Goal: Communication & Community: Participate in discussion

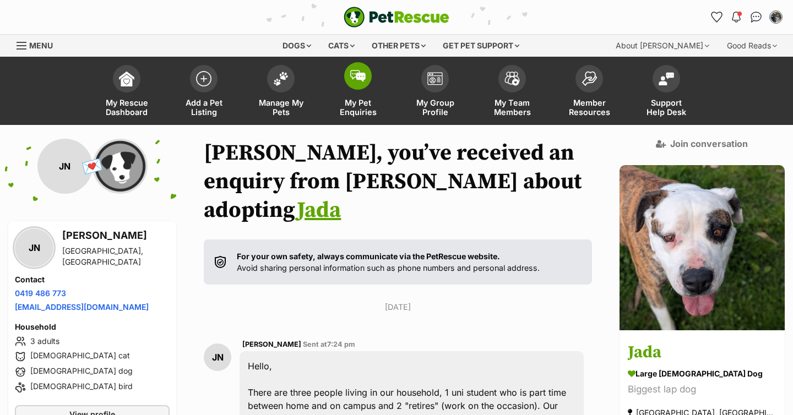
click at [349, 110] on span "My Pet Enquiries" at bounding box center [358, 107] width 50 height 19
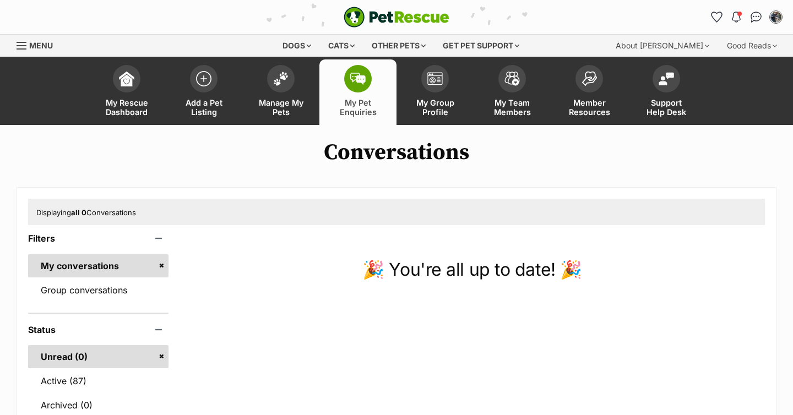
click at [107, 286] on link "Group conversations" at bounding box center [98, 290] width 141 height 23
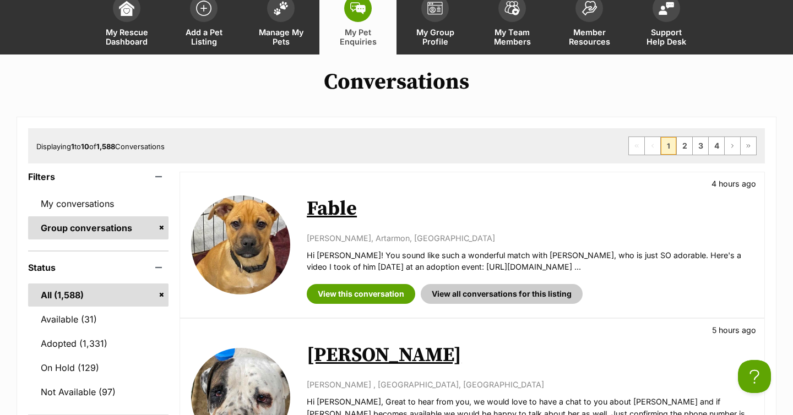
scroll to position [77, 0]
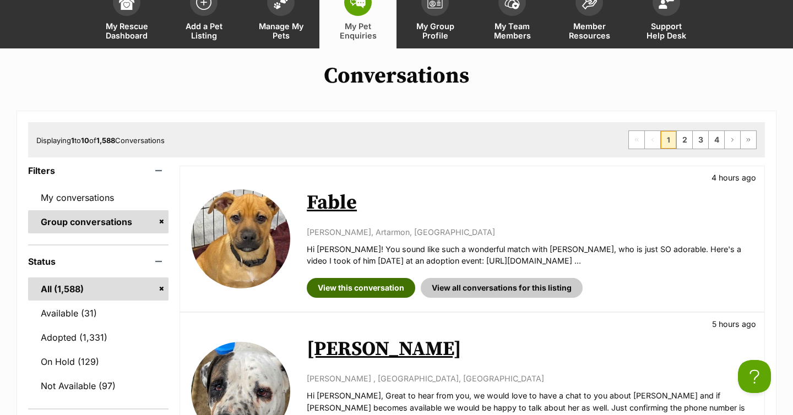
click at [341, 287] on link "View this conversation" at bounding box center [361, 288] width 109 height 20
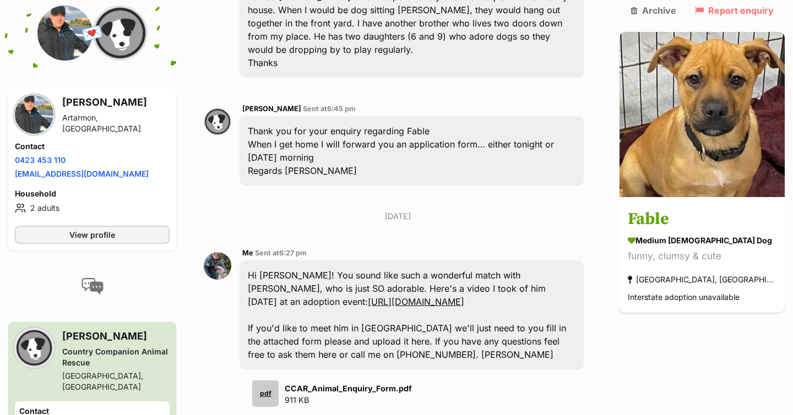
scroll to position [570, 0]
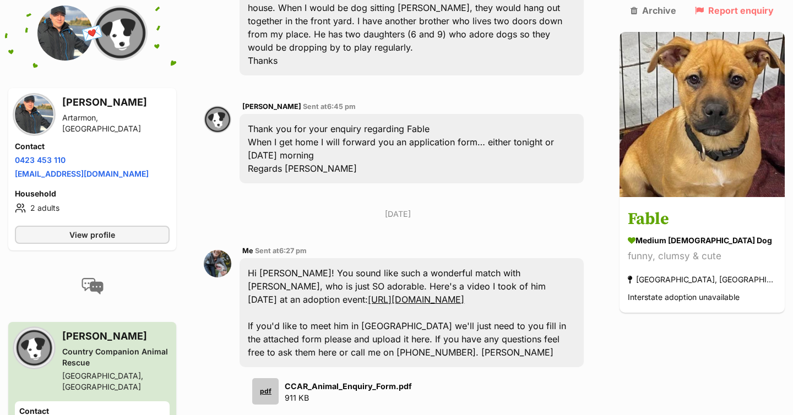
click at [417, 294] on link "https://photos.app.goo.gl/Zg5Z3K4UUxihgZAz5" at bounding box center [416, 299] width 96 height 11
